Goal: Navigation & Orientation: Locate item on page

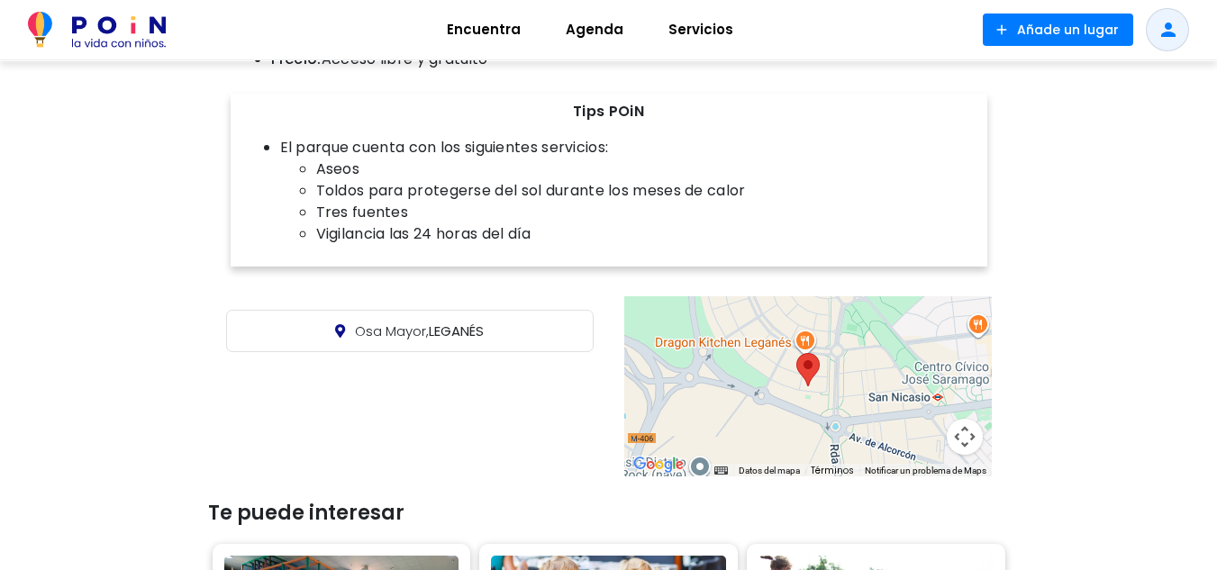
scroll to position [1045, 0]
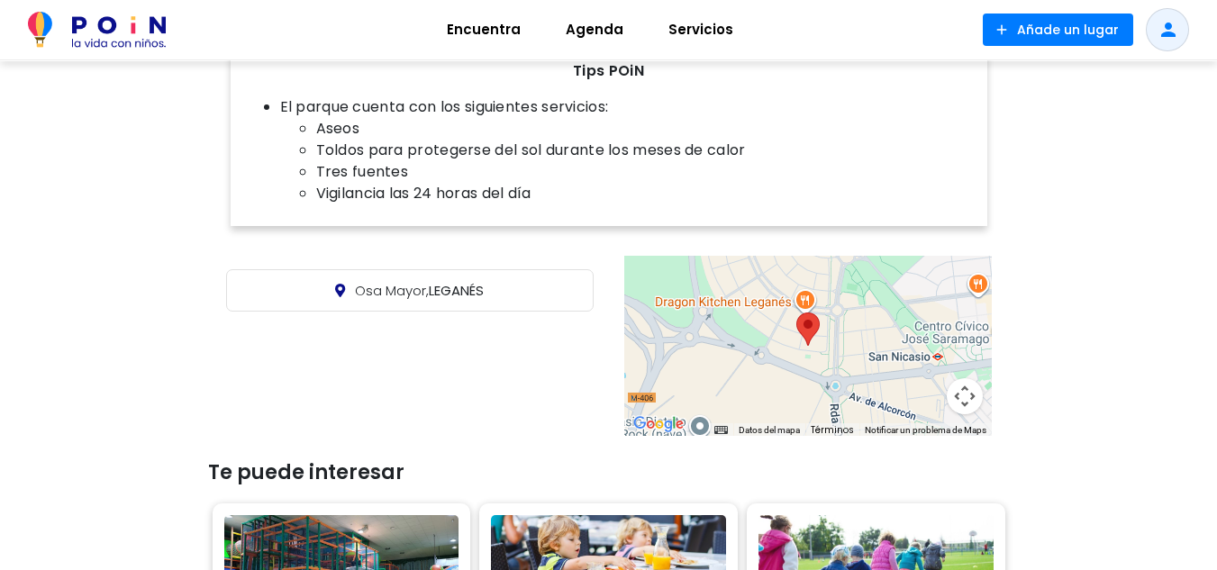
click at [969, 378] on button "Controles de visualización del mapa" at bounding box center [964, 396] width 36 height 36
click at [919, 288] on button "Ampliar" at bounding box center [919, 306] width 36 height 36
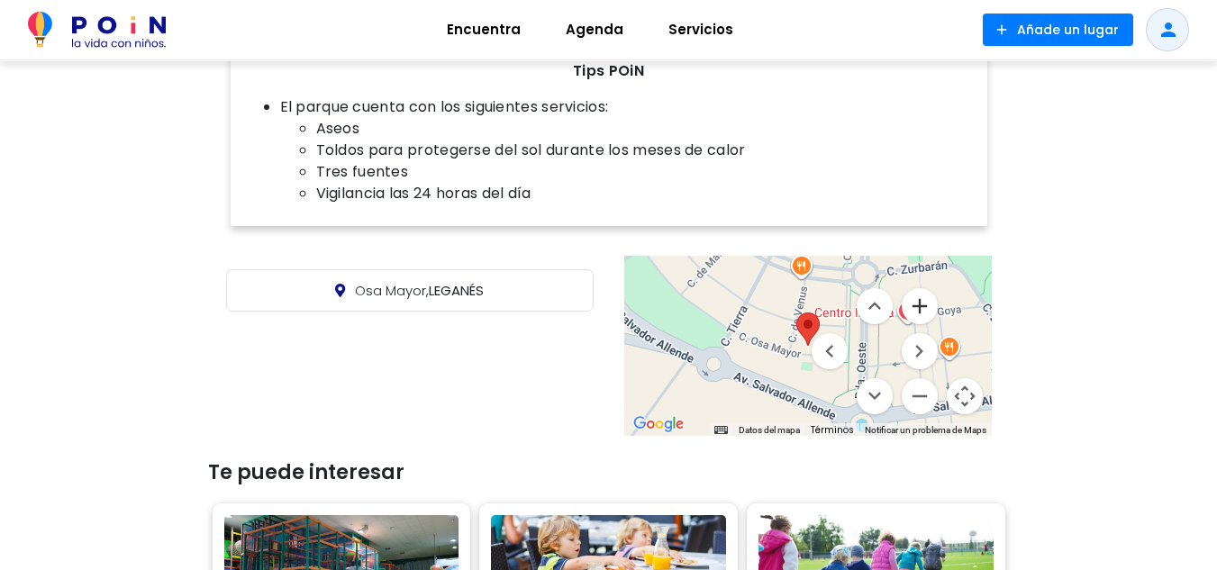
click at [919, 288] on button "Ampliar" at bounding box center [919, 306] width 36 height 36
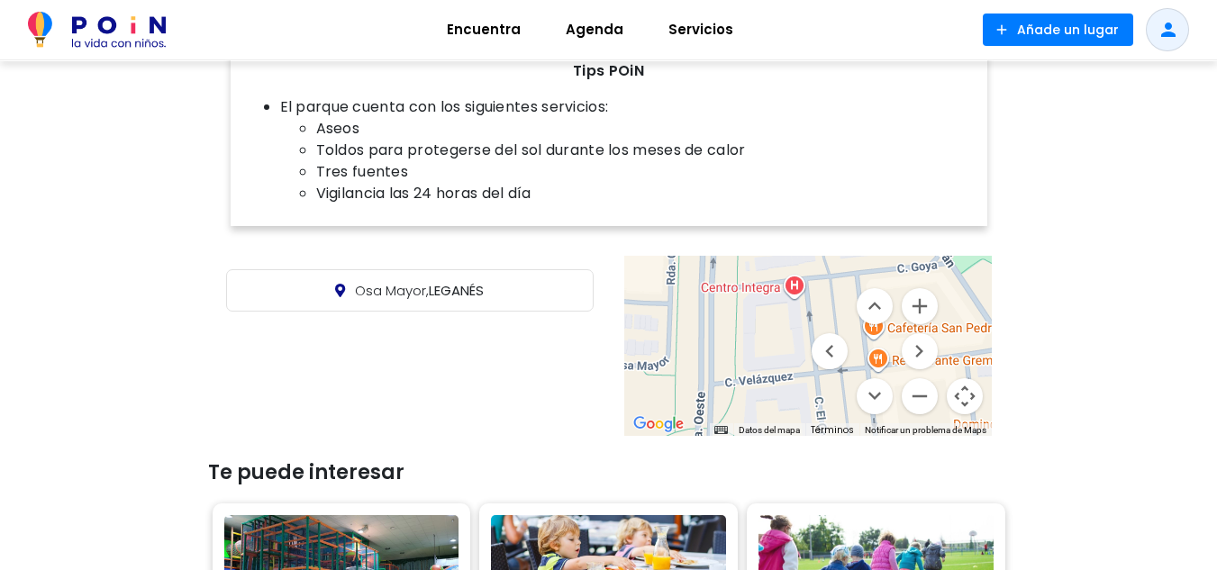
drag, startPoint x: 779, startPoint y: 372, endPoint x: 565, endPoint y: 368, distance: 214.4
click at [565, 368] on div "Osa Mayor, LEGANÉS ← Mover a la izquierda → Mover a la derecha ↑ Mover hacia ar…" at bounding box center [609, 345] width 810 height 189
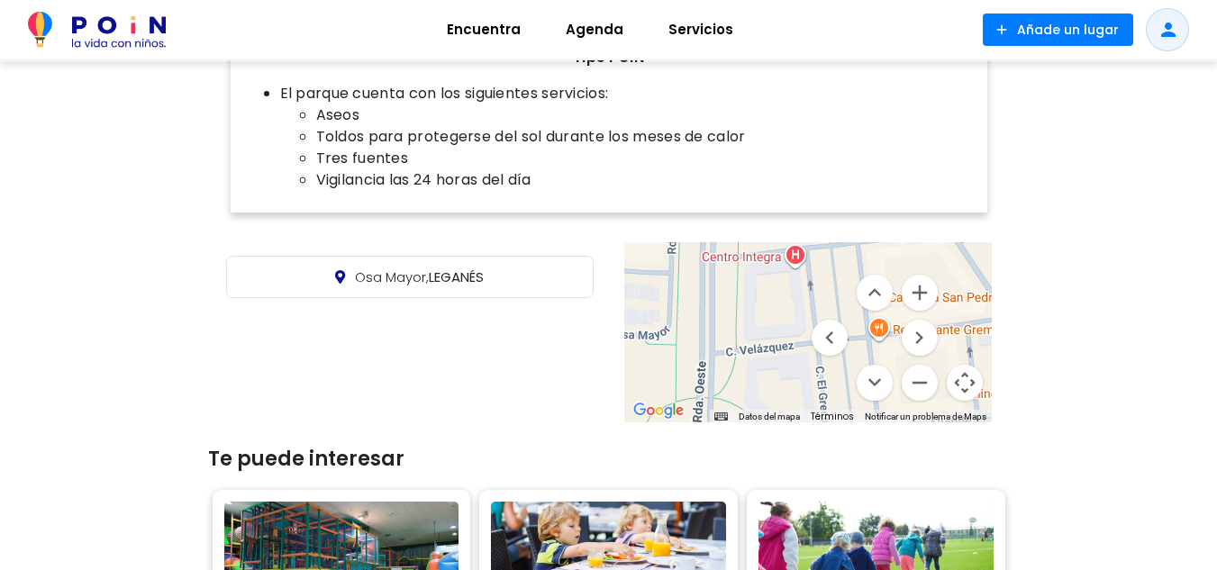
scroll to position [1057, 0]
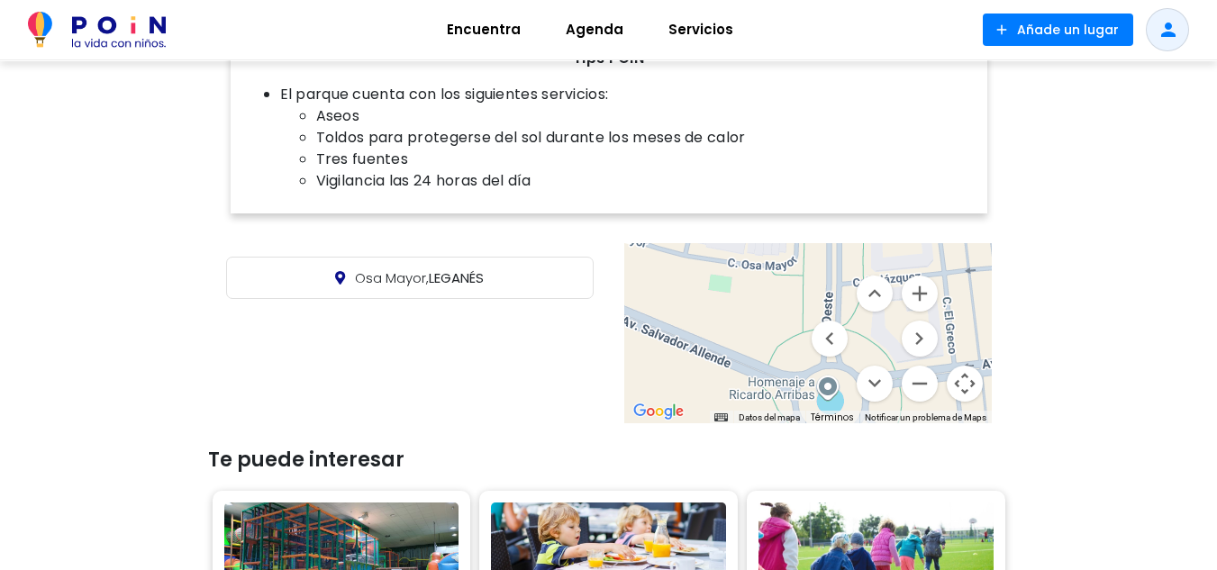
drag, startPoint x: 694, startPoint y: 307, endPoint x: 823, endPoint y: 237, distance: 146.7
click at [823, 243] on div at bounding box center [807, 333] width 367 height 180
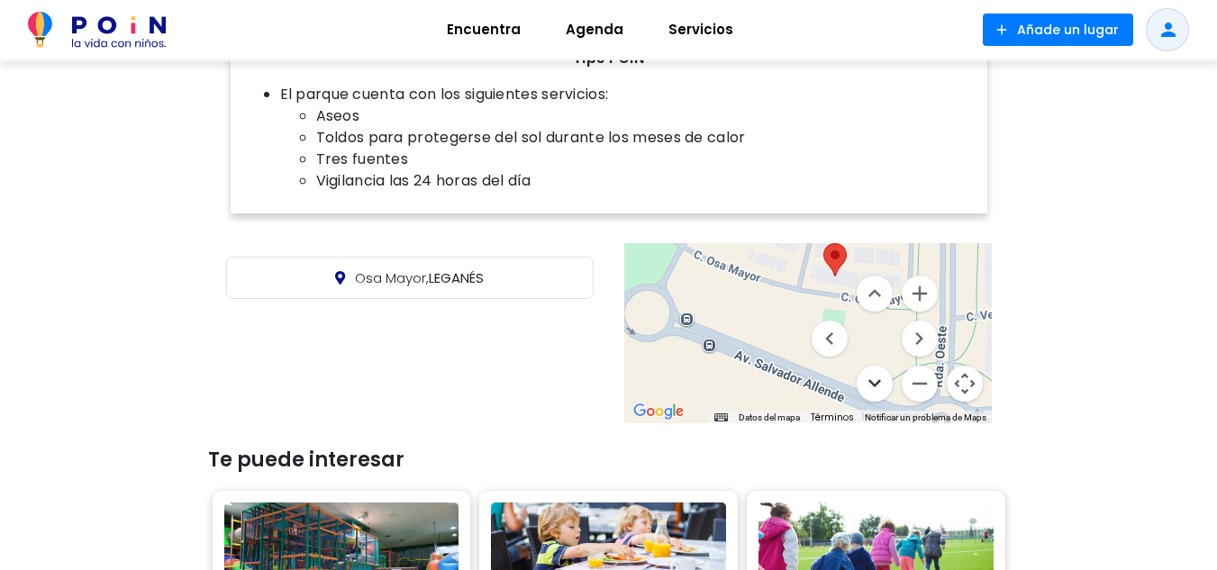
drag, startPoint x: 750, startPoint y: 316, endPoint x: 863, endPoint y: 356, distance: 119.3
click at [863, 356] on div "Datos [PERSON_NAME] Datos [PERSON_NAME] ©2025 Google, Inst. Geogr. Nacional Dat…" at bounding box center [807, 333] width 367 height 180
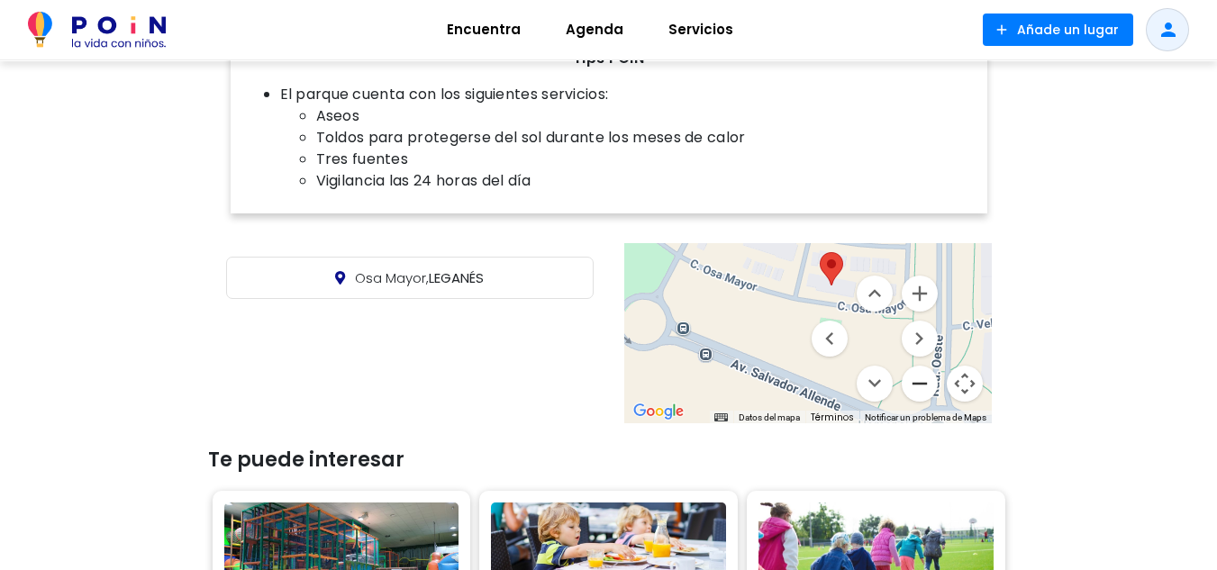
click at [926, 366] on button "Reducir" at bounding box center [919, 384] width 36 height 36
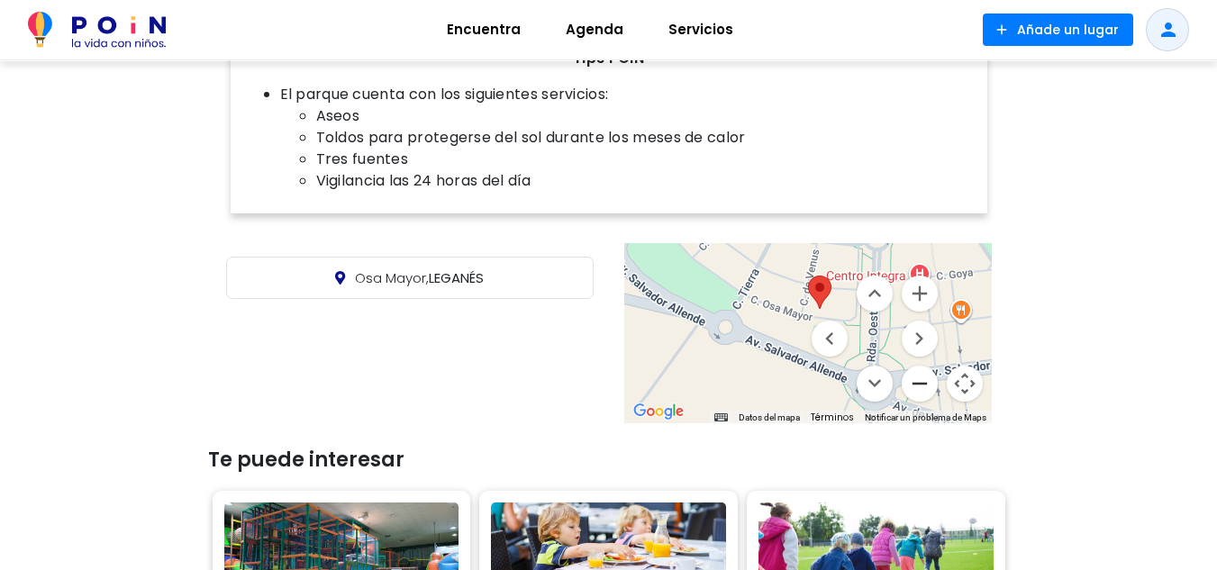
click at [926, 366] on button "Reducir" at bounding box center [919, 384] width 36 height 36
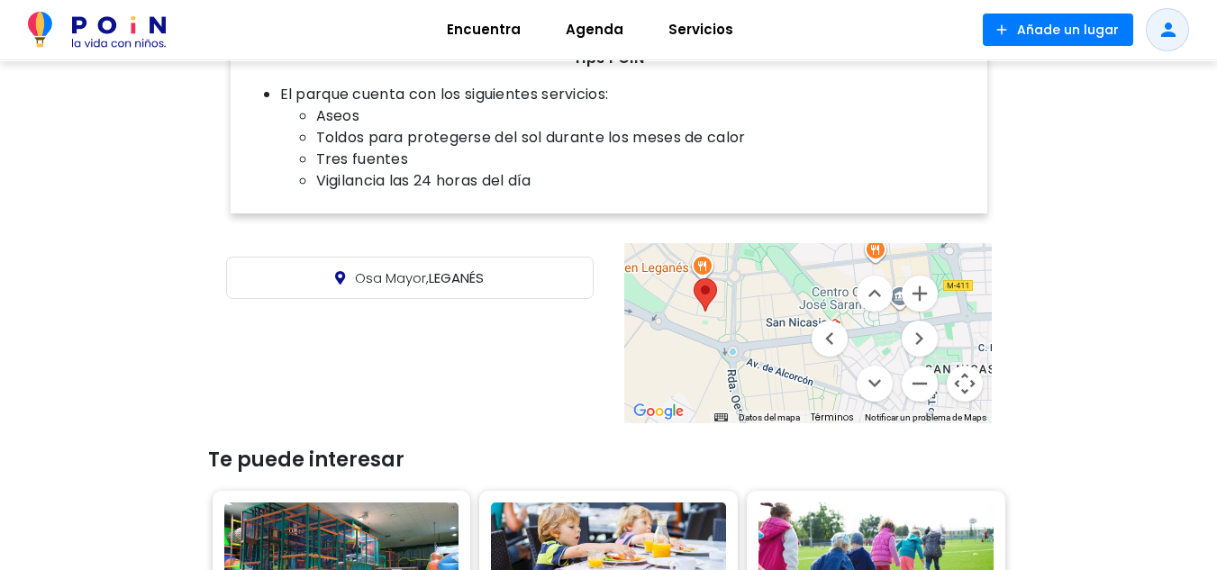
drag, startPoint x: 752, startPoint y: 337, endPoint x: 642, endPoint y: 328, distance: 110.2
click at [642, 328] on div at bounding box center [807, 333] width 367 height 180
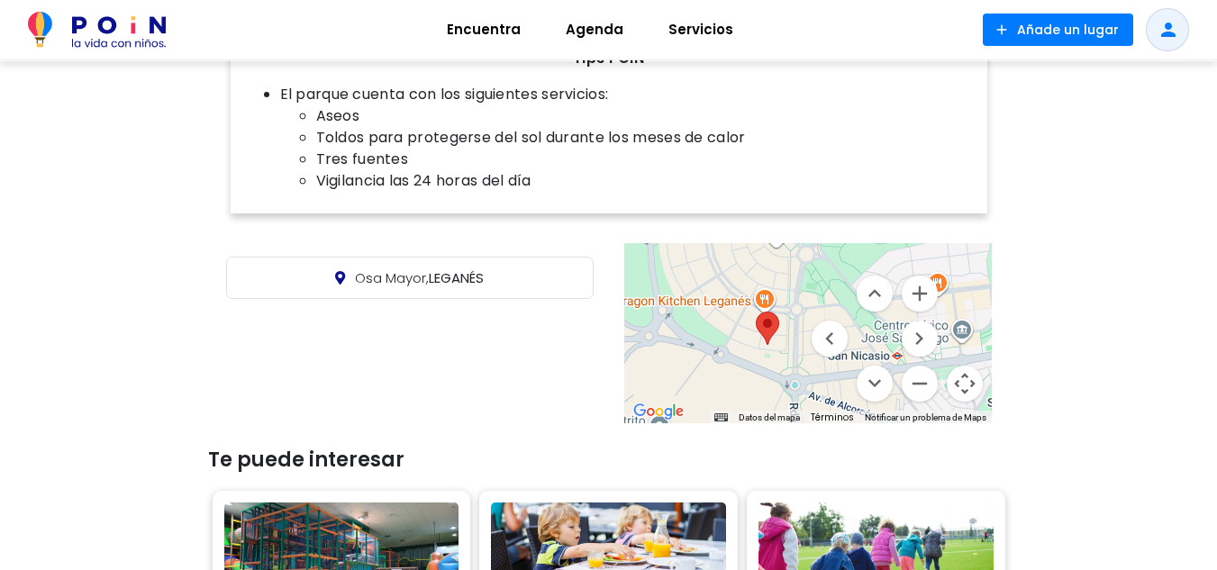
drag, startPoint x: 701, startPoint y: 345, endPoint x: 764, endPoint y: 380, distance: 72.2
click at [764, 380] on div at bounding box center [807, 333] width 367 height 180
click at [919, 276] on button "Ampliar" at bounding box center [919, 294] width 36 height 36
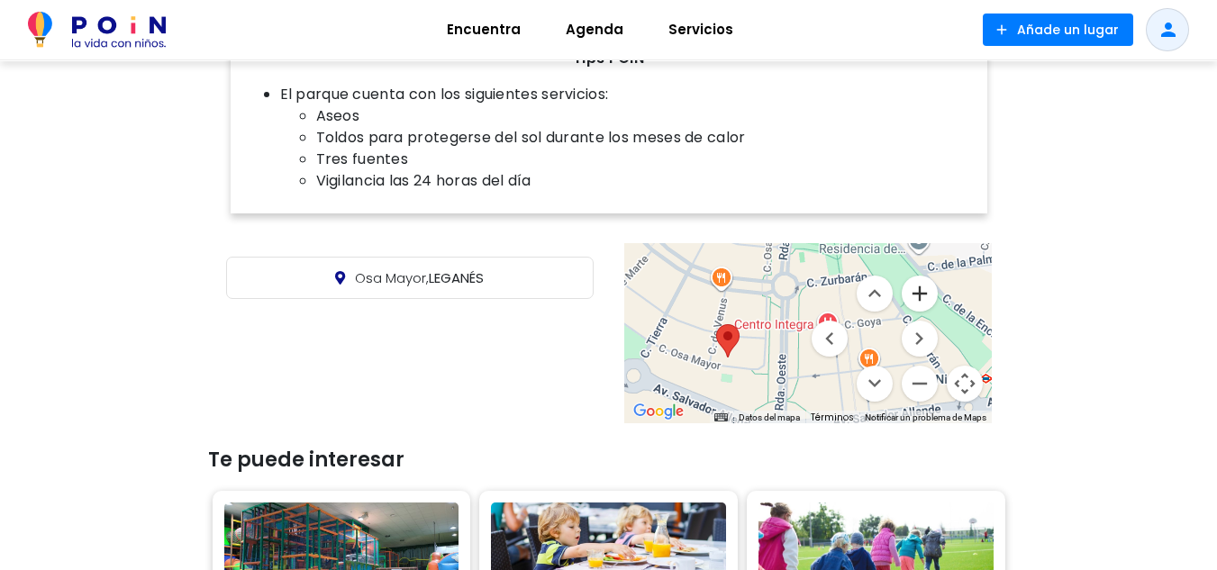
click at [919, 276] on button "Ampliar" at bounding box center [919, 294] width 36 height 36
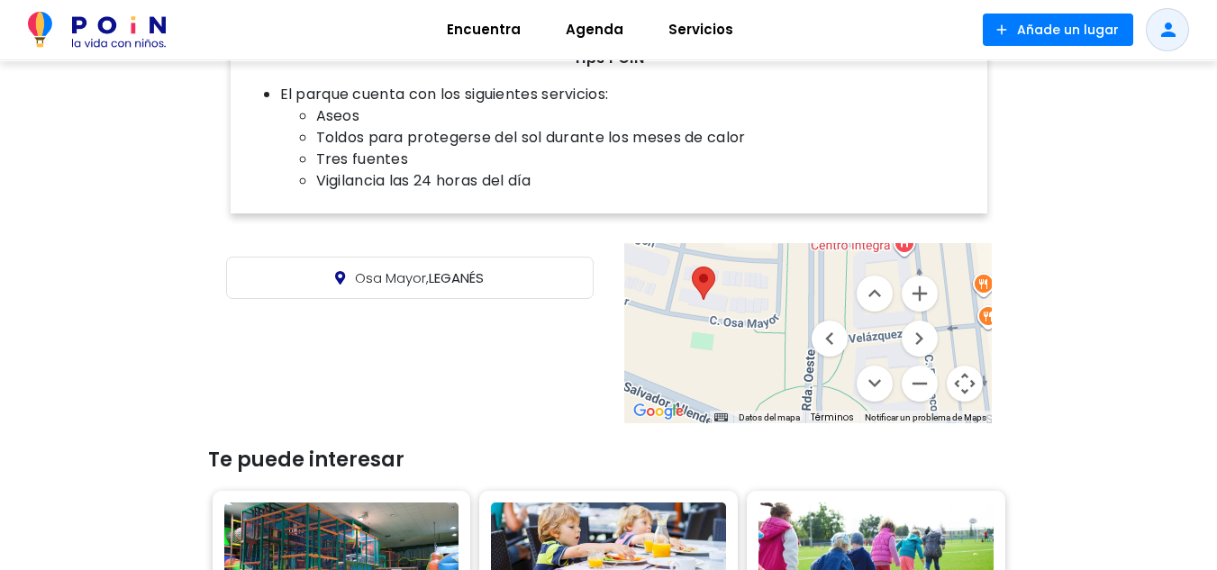
drag, startPoint x: 784, startPoint y: 362, endPoint x: 839, endPoint y: 283, distance: 96.4
click at [839, 283] on div "Datos [PERSON_NAME] Datos [PERSON_NAME] ©2025 Google, Inst. Geogr. Nacional Dat…" at bounding box center [807, 333] width 367 height 180
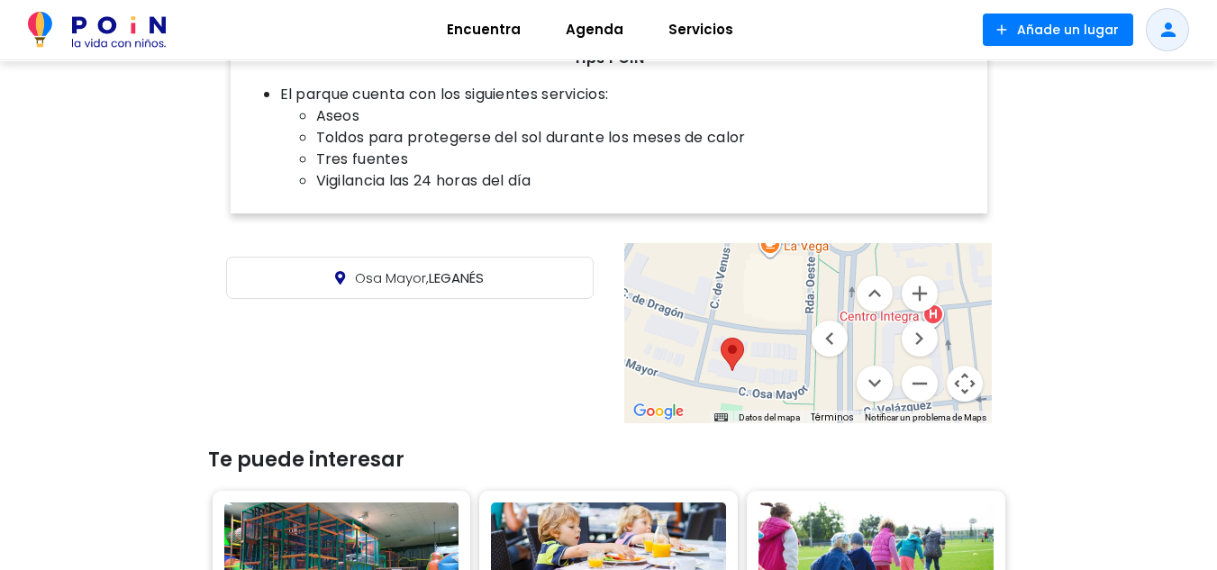
drag, startPoint x: 717, startPoint y: 308, endPoint x: 749, endPoint y: 382, distance: 80.6
click at [749, 382] on div at bounding box center [807, 333] width 367 height 180
